Goal: Check status: Check status

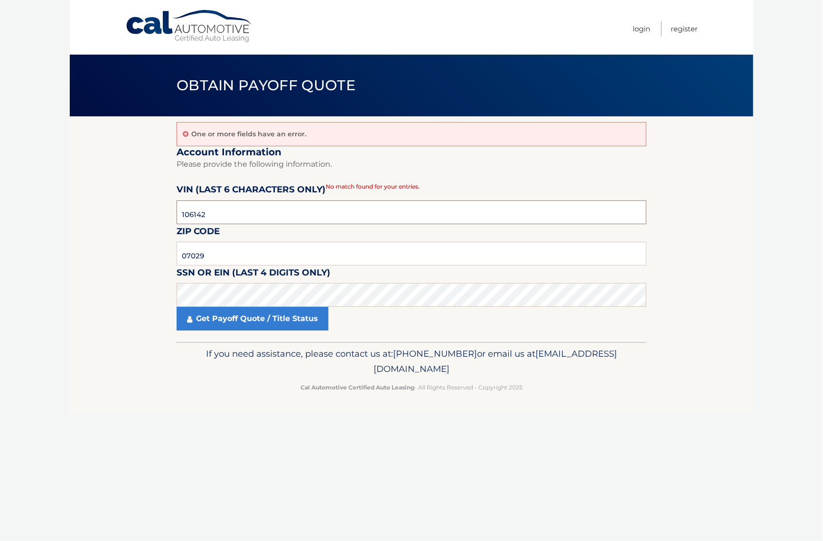
click at [335, 215] on input "106142" at bounding box center [412, 212] width 470 height 24
click button "For Originating Dealer" at bounding box center [0, 0] width 0 height 0
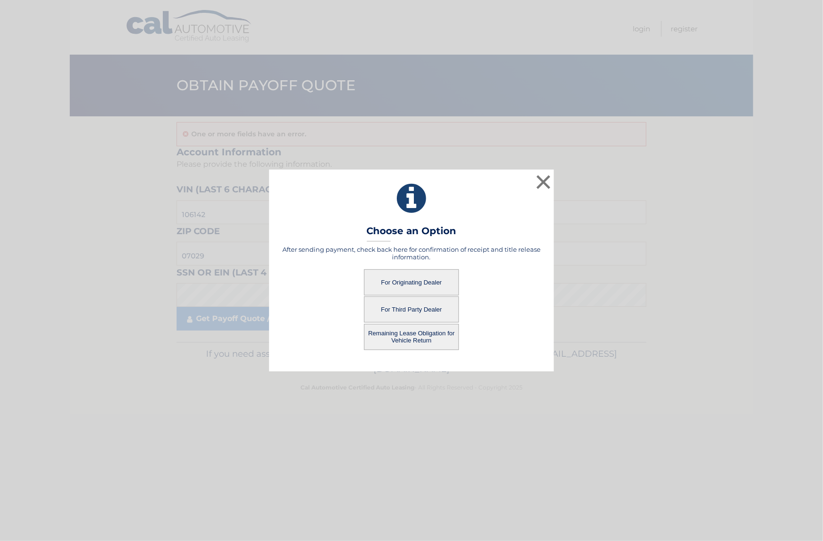
click at [422, 308] on button "For Third Party Dealer" at bounding box center [411, 309] width 95 height 26
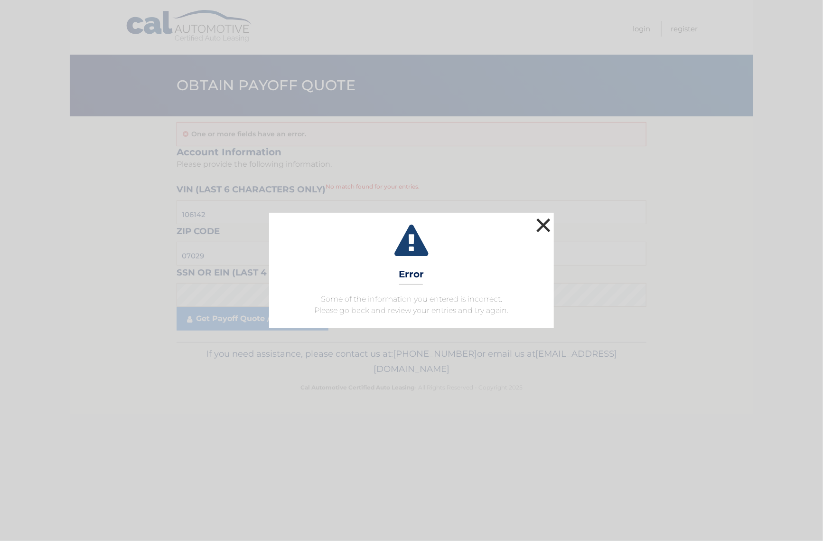
click at [542, 225] on button "×" at bounding box center [543, 225] width 19 height 19
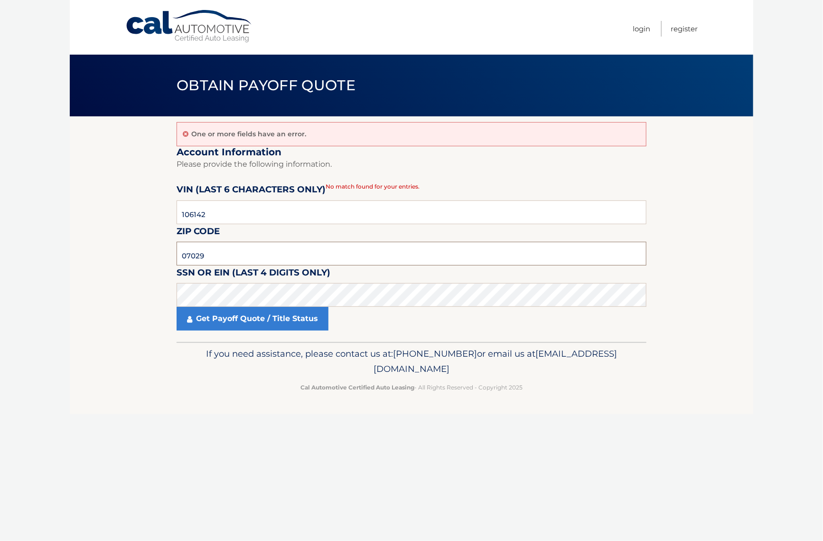
click at [216, 254] on input "07029" at bounding box center [412, 254] width 470 height 24
click at [218, 214] on input "106142" at bounding box center [412, 212] width 470 height 24
click at [217, 252] on input "07029" at bounding box center [412, 254] width 470 height 24
click button "For Originating Dealer" at bounding box center [0, 0] width 0 height 0
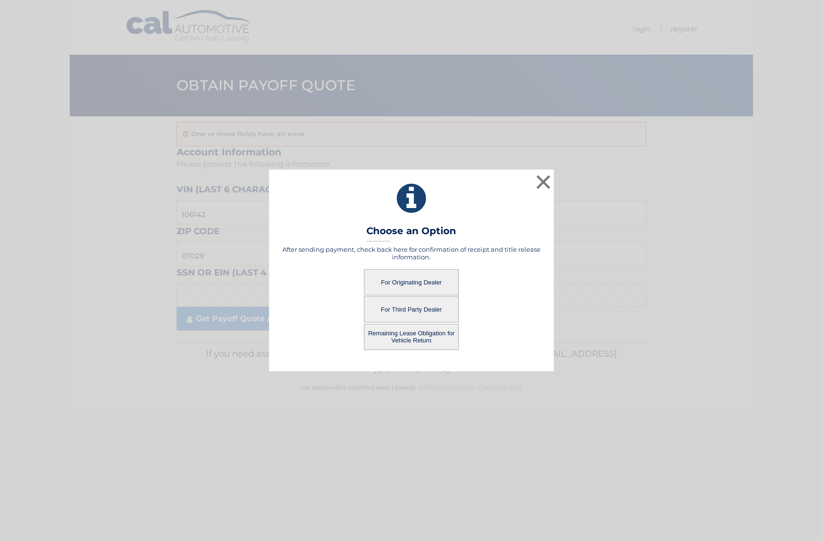
click at [434, 309] on button "For Third Party Dealer" at bounding box center [411, 309] width 95 height 26
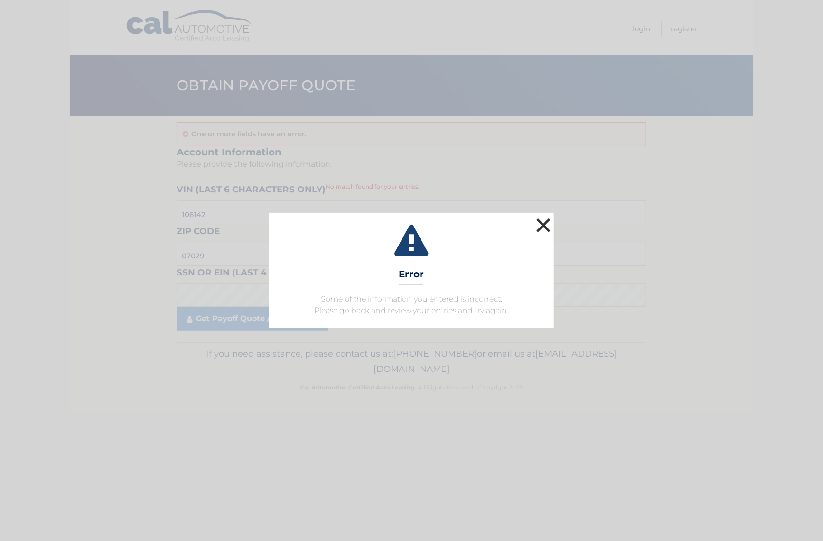
click at [549, 226] on button "×" at bounding box center [543, 225] width 19 height 19
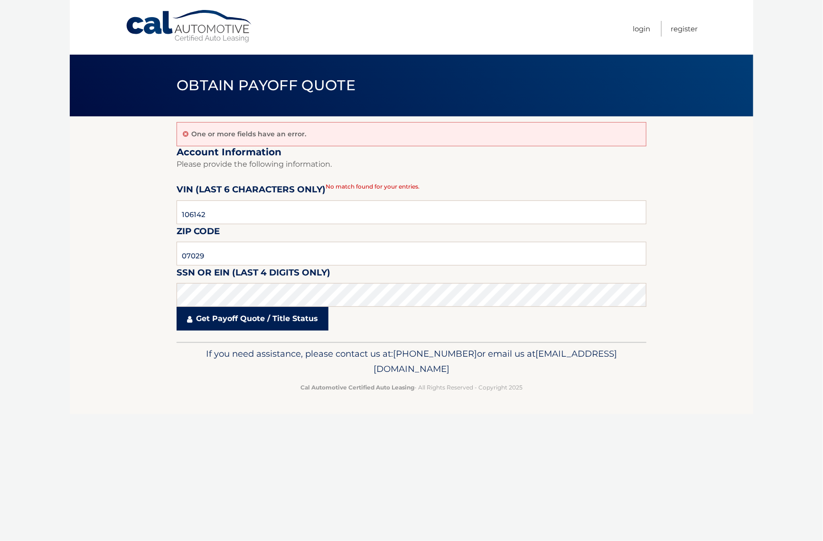
click at [281, 320] on link "Get Payoff Quote / Title Status" at bounding box center [253, 319] width 152 height 24
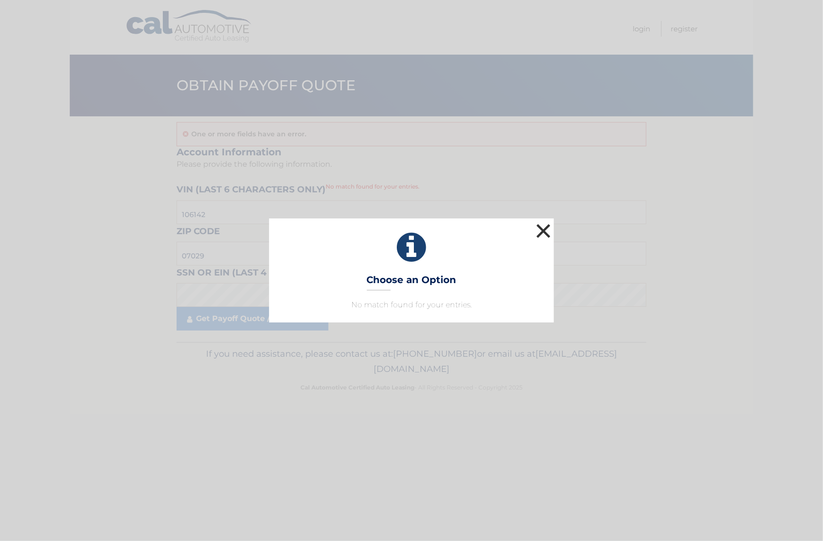
click at [542, 235] on button "×" at bounding box center [543, 230] width 19 height 19
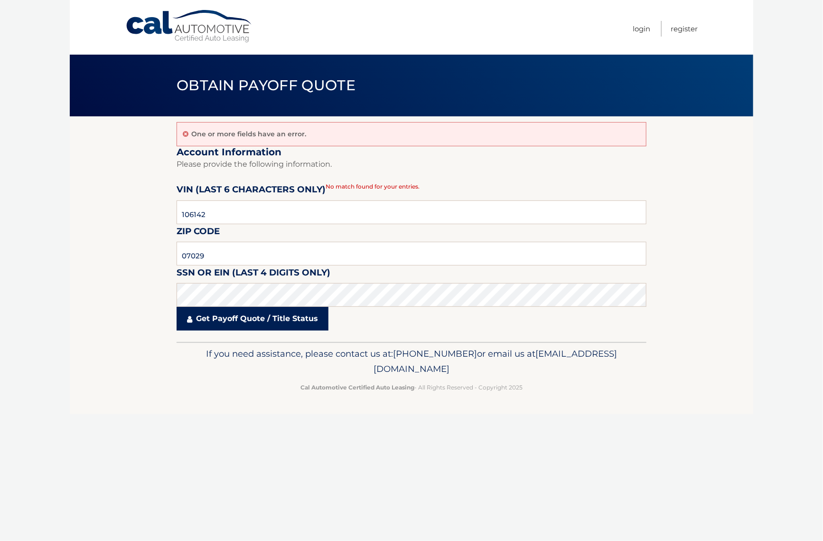
click at [199, 324] on link "Get Payoff Quote / Title Status" at bounding box center [253, 319] width 152 height 24
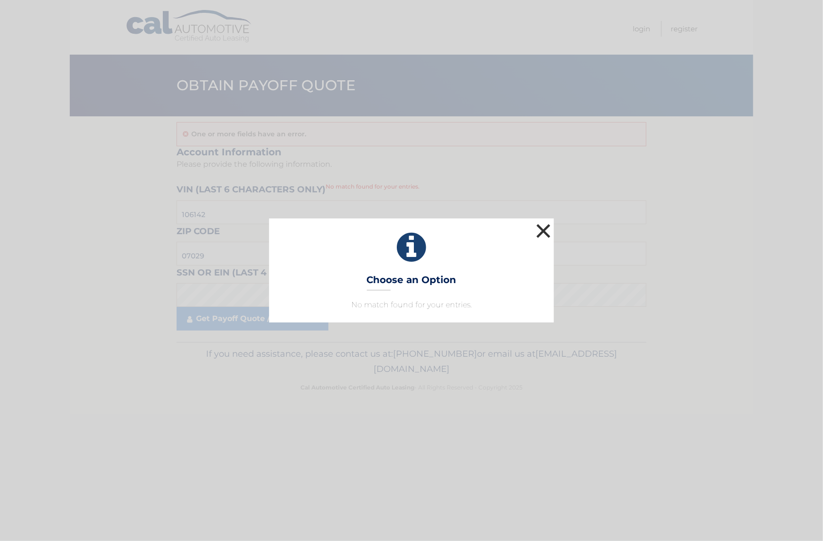
click at [542, 222] on button "×" at bounding box center [543, 230] width 19 height 19
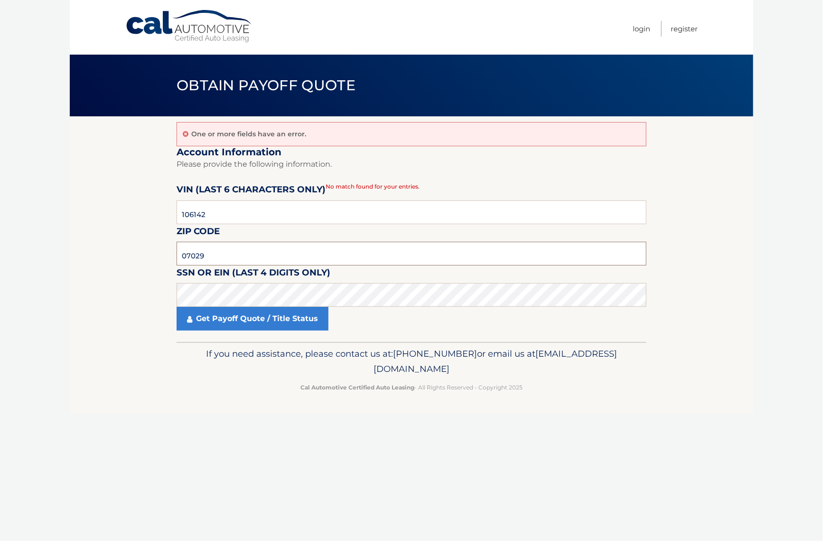
click at [321, 256] on input "07029" at bounding box center [412, 254] width 470 height 24
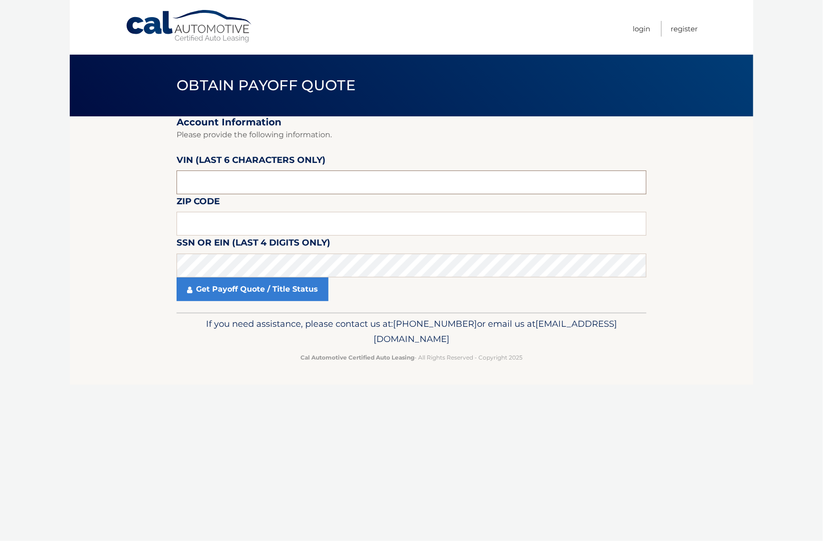
click at [285, 186] on input "text" at bounding box center [412, 182] width 470 height 24
click at [355, 177] on input "text" at bounding box center [412, 182] width 470 height 24
type input "106142"
type input "07029"
click button "For Originating Dealer" at bounding box center [0, 0] width 0 height 0
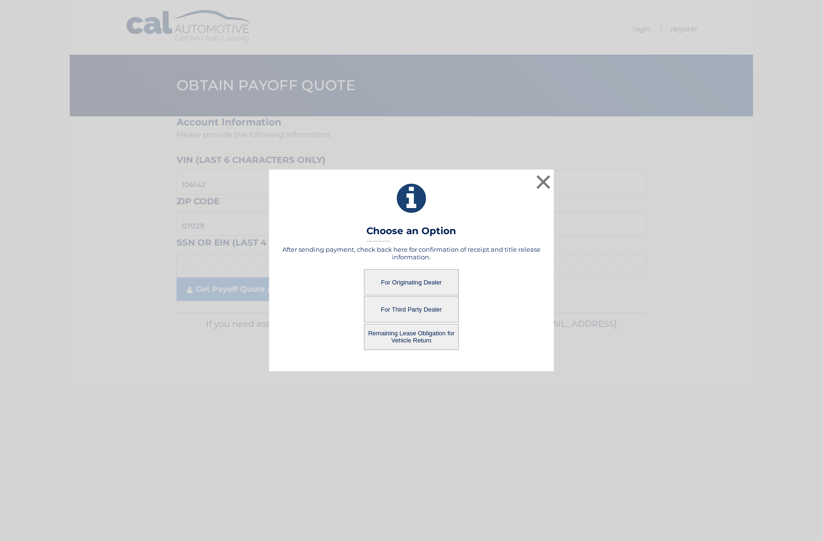
click at [427, 336] on button "Remaining Lease Obligation for Vehicle Return" at bounding box center [411, 337] width 95 height 26
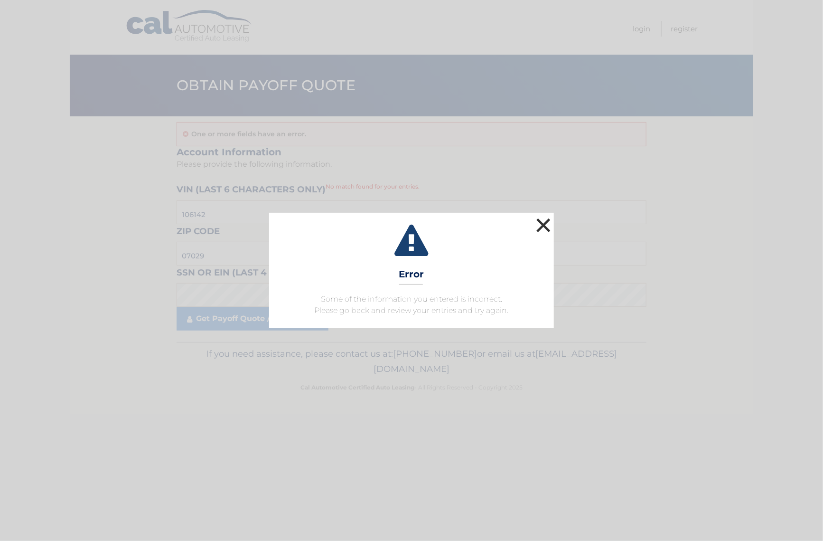
click at [548, 222] on button "×" at bounding box center [543, 225] width 19 height 19
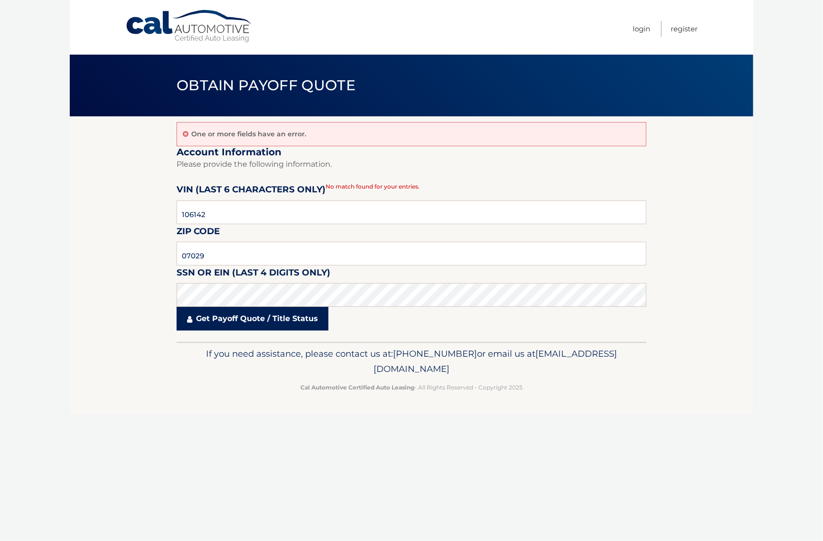
click at [311, 326] on link "Get Payoff Quote / Title Status" at bounding box center [253, 319] width 152 height 24
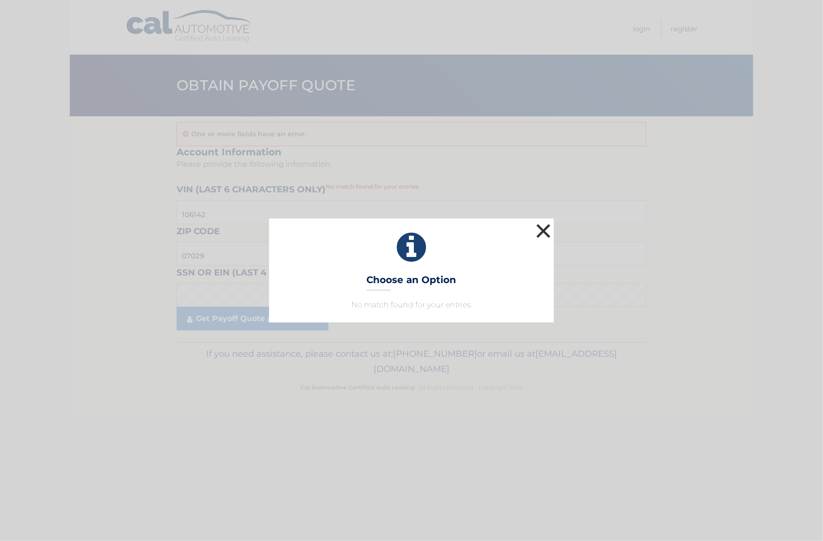
click at [541, 231] on button "×" at bounding box center [543, 230] width 19 height 19
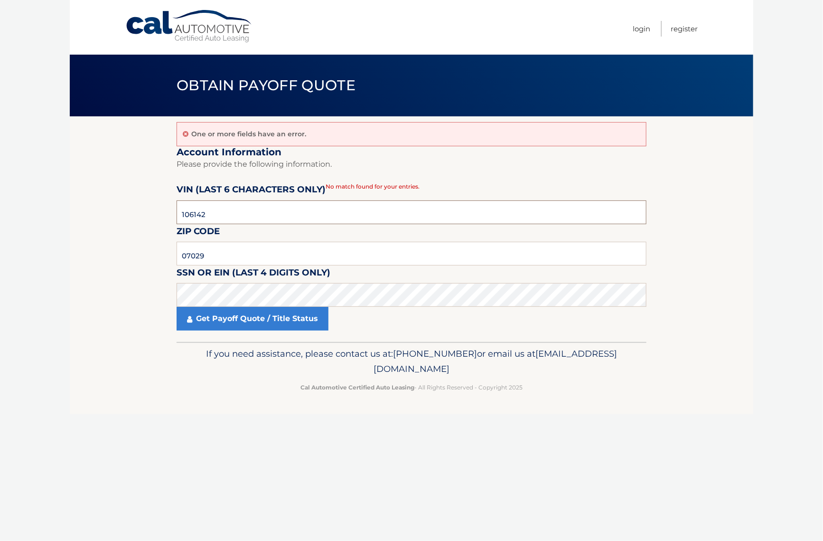
click at [252, 210] on input "106142" at bounding box center [412, 212] width 470 height 24
type input "1*****"
type input "h10614"
click at [253, 331] on fieldset "Account Information Please provide the following information. VIN (last 6 chara…" at bounding box center [412, 244] width 470 height 196
click at [253, 326] on link "Get Payoff Quote / Title Status" at bounding box center [253, 319] width 152 height 24
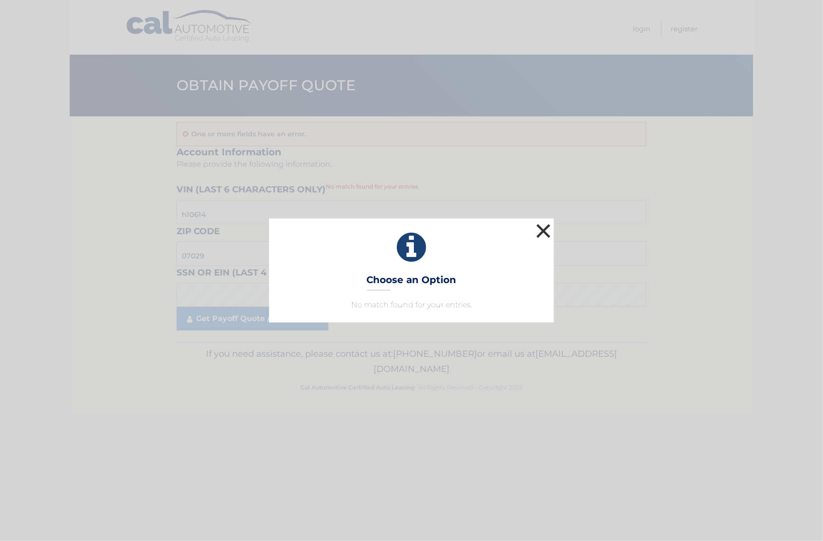
click at [546, 234] on button "×" at bounding box center [543, 230] width 19 height 19
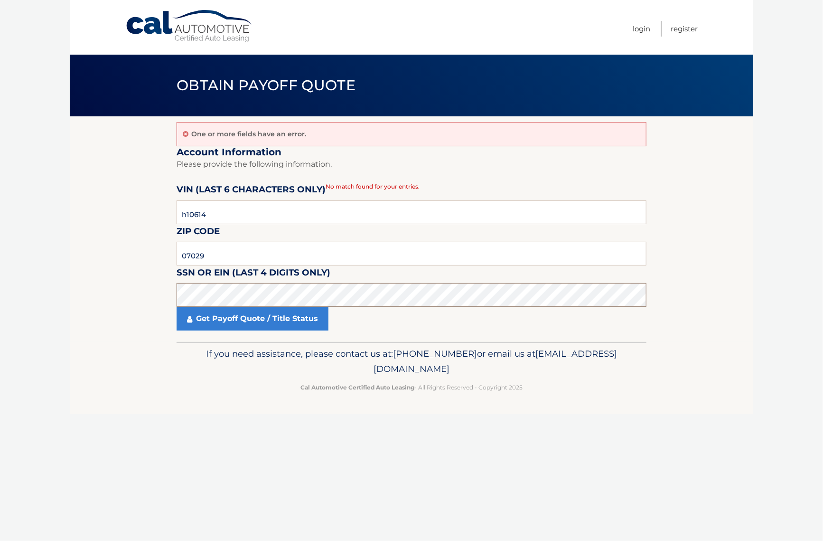
click button "For Originating Dealer" at bounding box center [0, 0] width 0 height 0
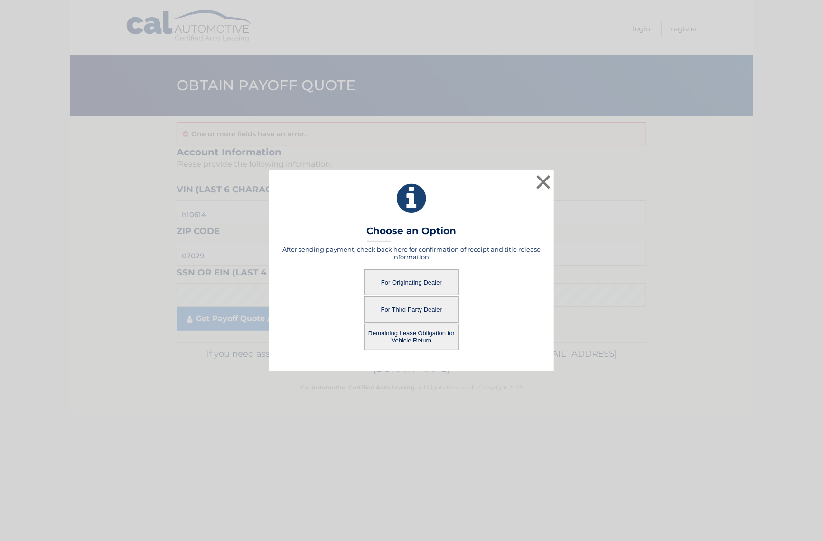
click at [378, 316] on button "For Third Party Dealer" at bounding box center [411, 309] width 95 height 26
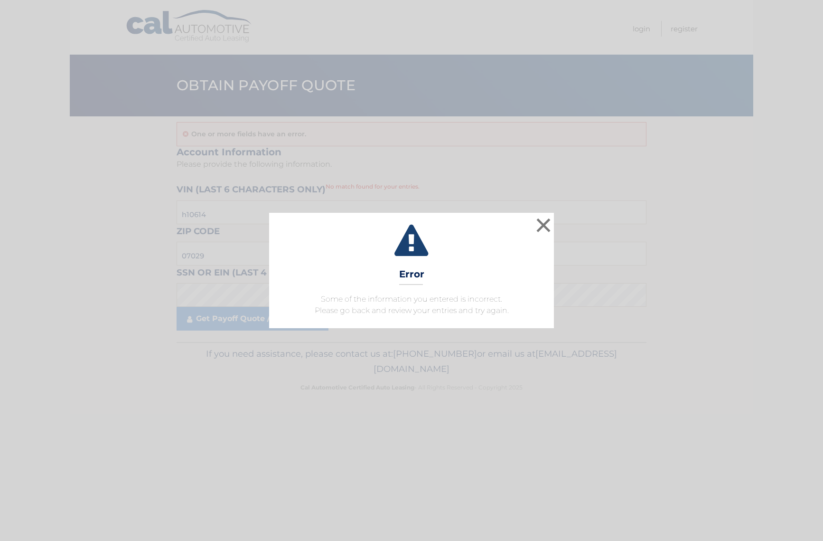
click at [393, 313] on span "Some of the information you entered is incorrect. Please go back and review you…" at bounding box center [412, 304] width 194 height 20
click at [543, 230] on button "×" at bounding box center [543, 225] width 19 height 19
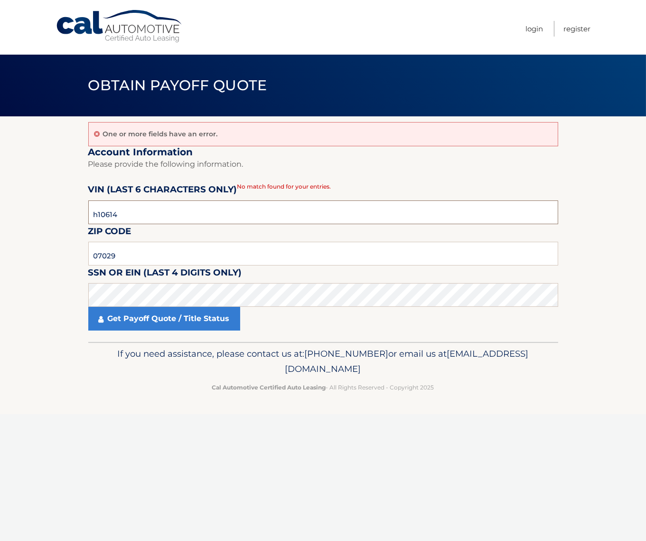
click at [155, 212] on input "h10614" at bounding box center [323, 212] width 470 height 24
type input "h*****"
type input "106142"
click button "For Originating Dealer" at bounding box center [0, 0] width 0 height 0
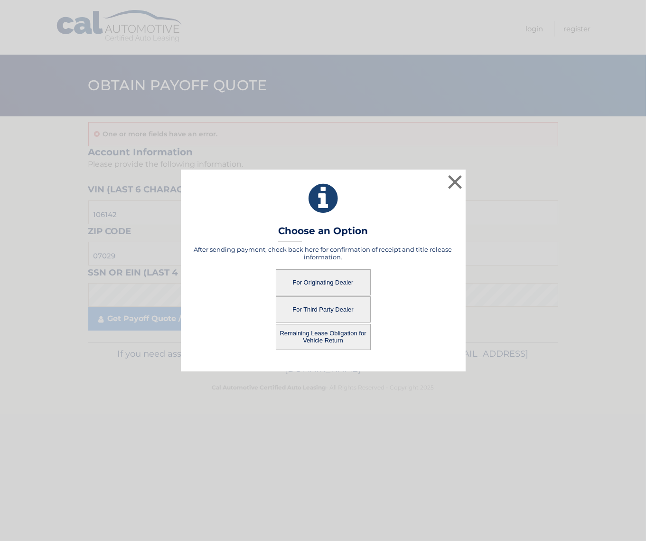
click at [341, 281] on button "For Originating Dealer" at bounding box center [323, 282] width 95 height 26
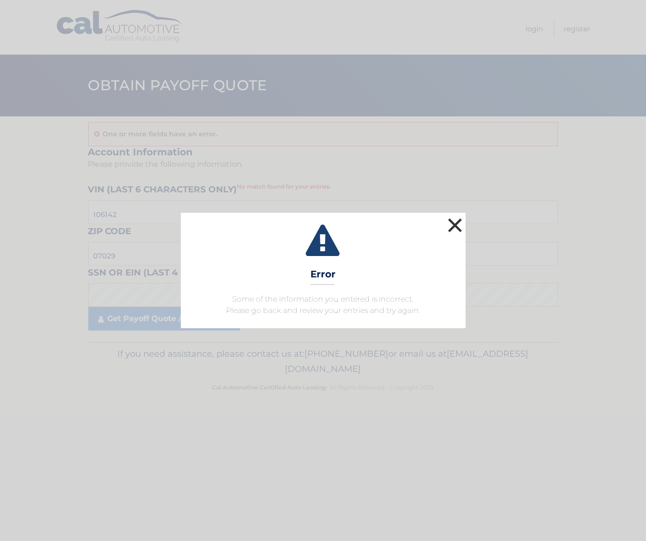
click at [458, 221] on button "×" at bounding box center [455, 225] width 19 height 19
